Goal: Task Accomplishment & Management: Use online tool/utility

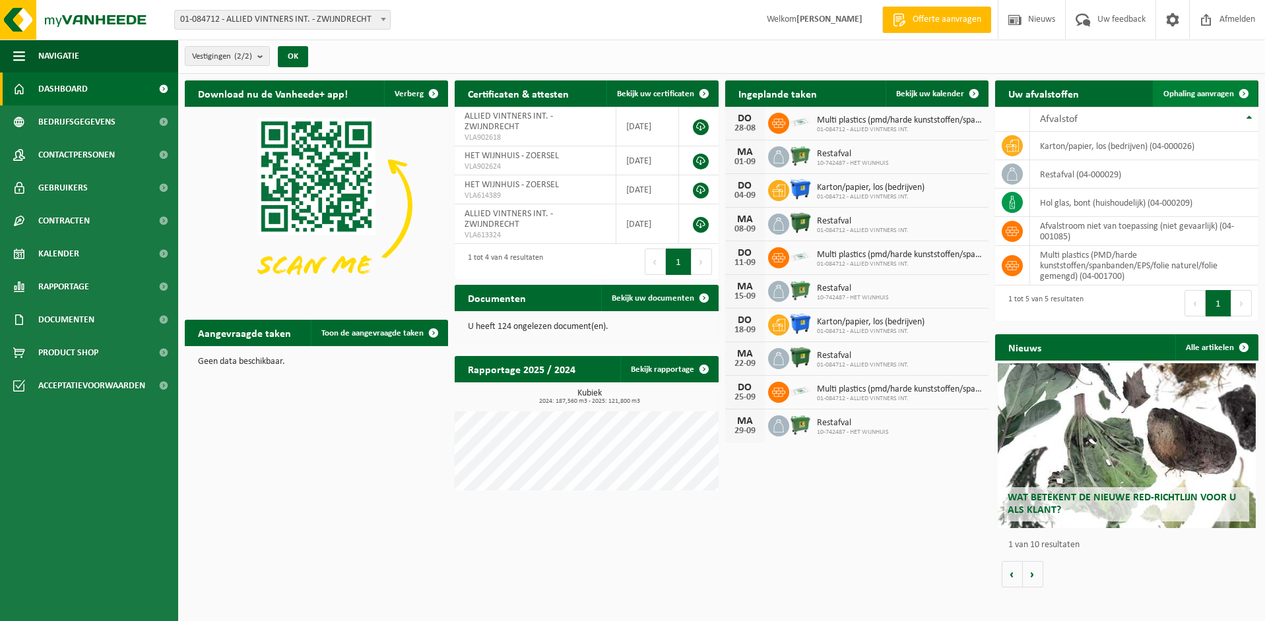
click at [1193, 90] on span "Ophaling aanvragen" at bounding box center [1198, 94] width 71 height 9
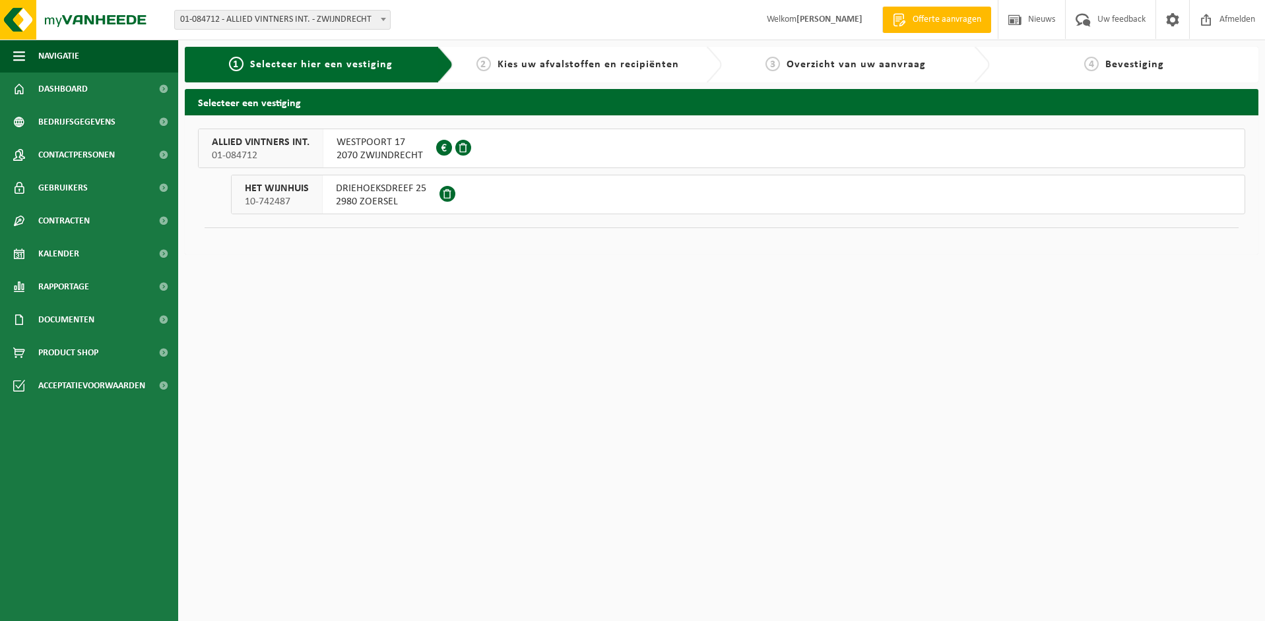
click at [384, 141] on span "WESTPOORT 17" at bounding box center [379, 142] width 86 height 13
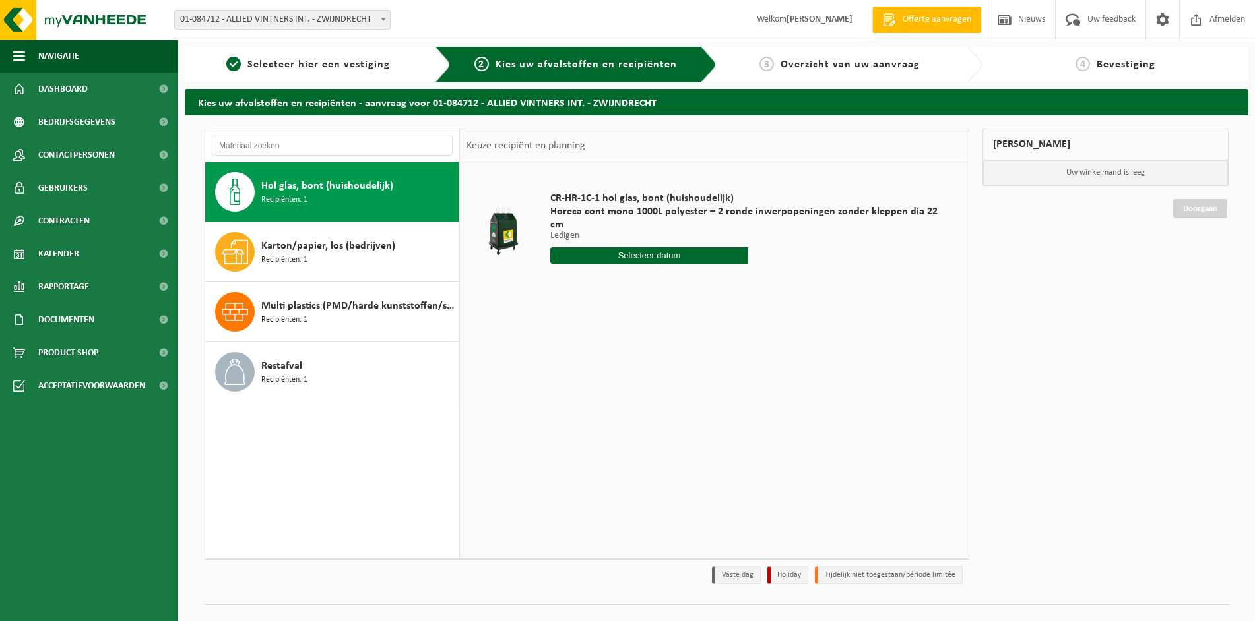
click at [323, 183] on span "Hol glas, bont (huishoudelijk)" at bounding box center [327, 186] width 132 height 16
click at [648, 247] on input "text" at bounding box center [648, 255] width 197 height 16
click at [632, 398] on div "28" at bounding box center [632, 401] width 23 height 21
type input "Van 2025-08-28"
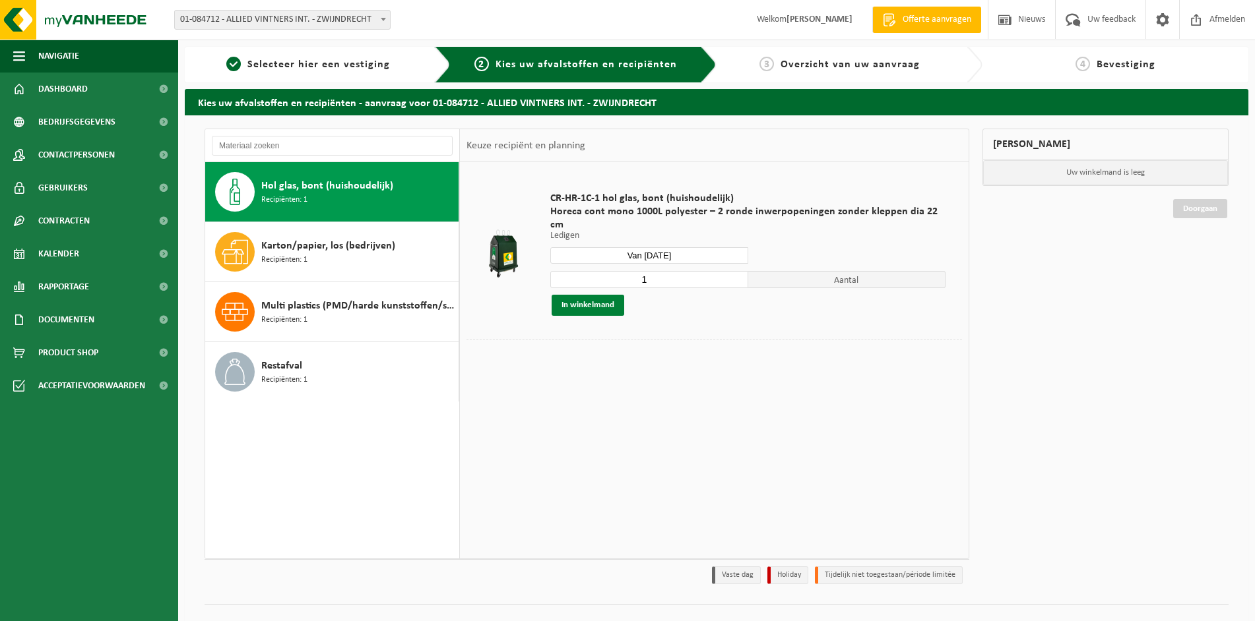
click at [584, 295] on button "In winkelmand" at bounding box center [588, 305] width 73 height 21
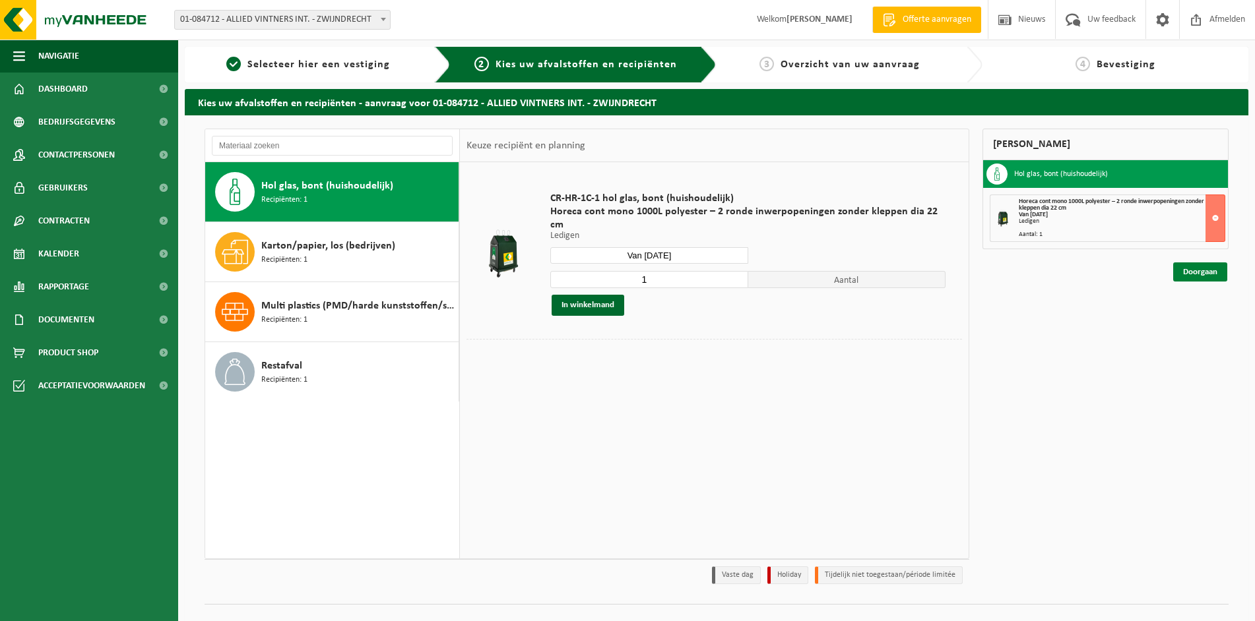
click at [1199, 271] on link "Doorgaan" at bounding box center [1200, 272] width 54 height 19
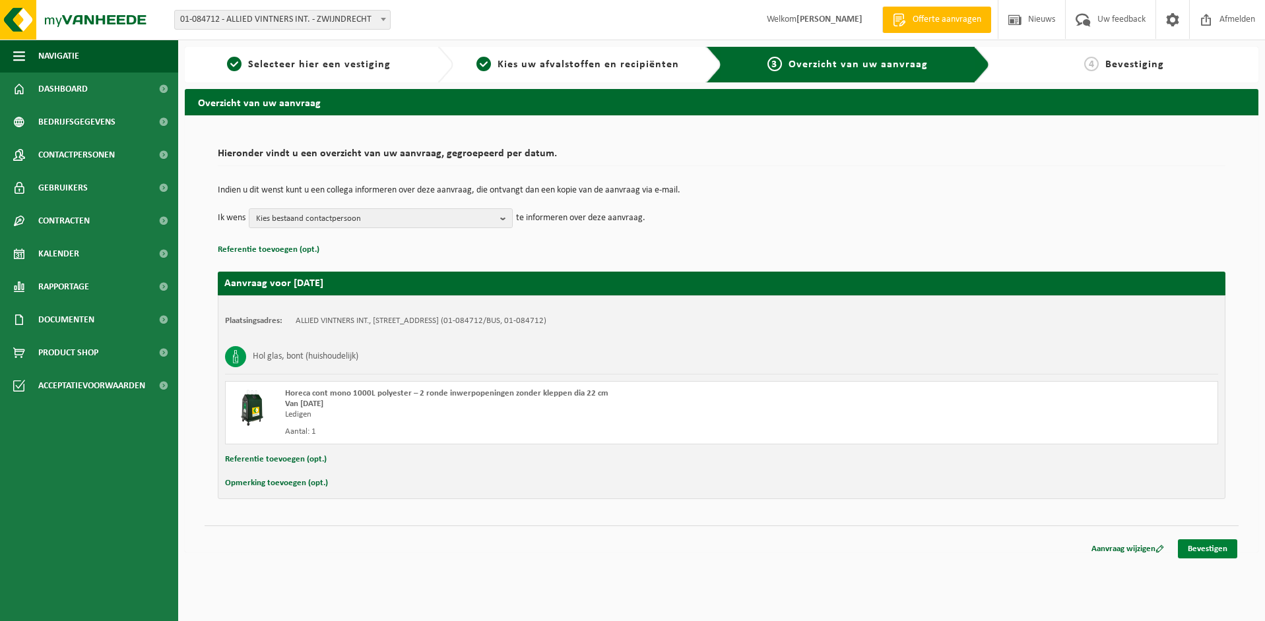
click at [1206, 548] on link "Bevestigen" at bounding box center [1207, 549] width 59 height 19
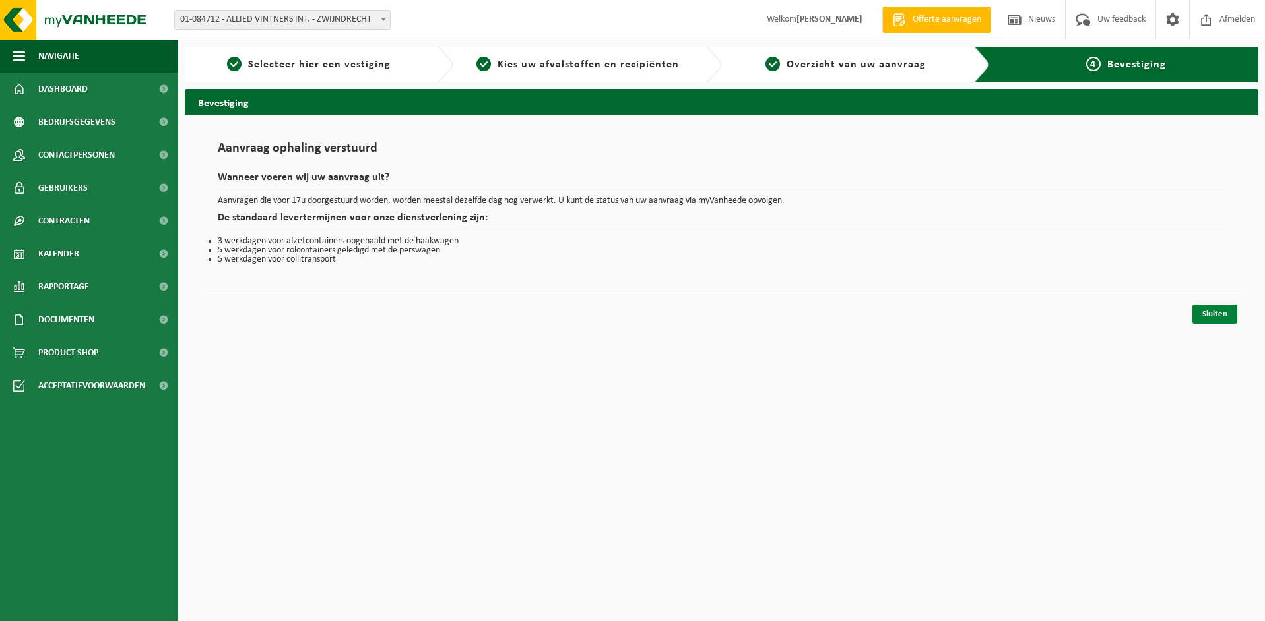
click at [1214, 310] on link "Sluiten" at bounding box center [1214, 314] width 45 height 19
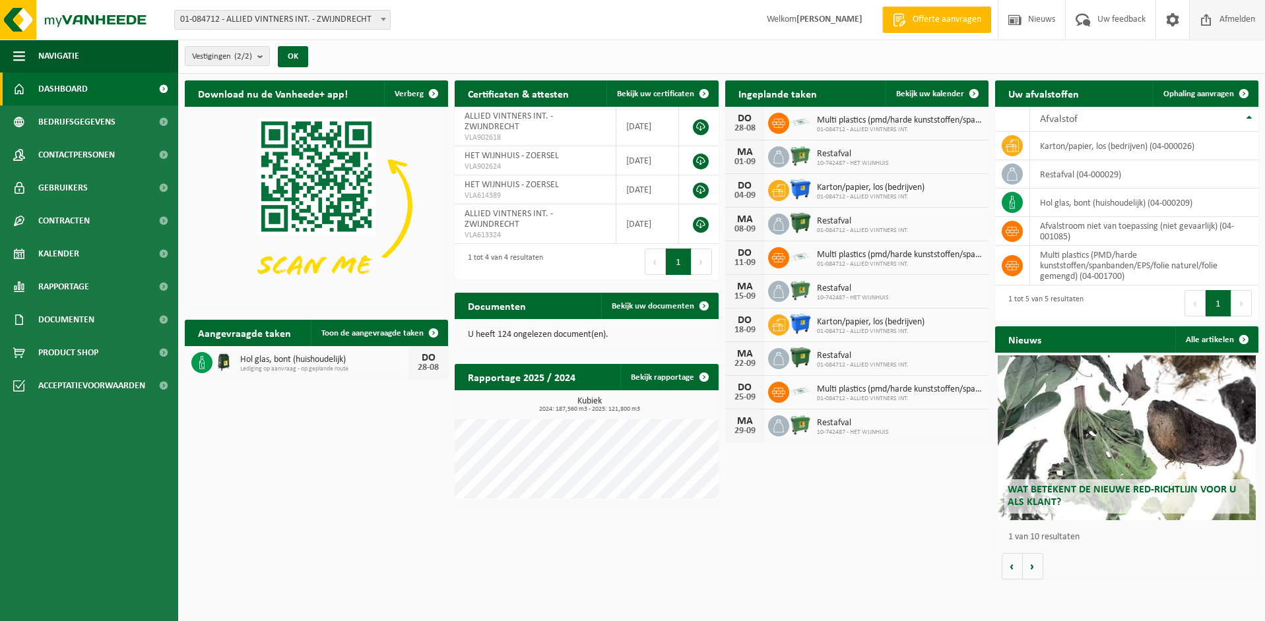
click at [1229, 16] on span "Afmelden" at bounding box center [1237, 19] width 42 height 39
